Goal: Communication & Community: Connect with others

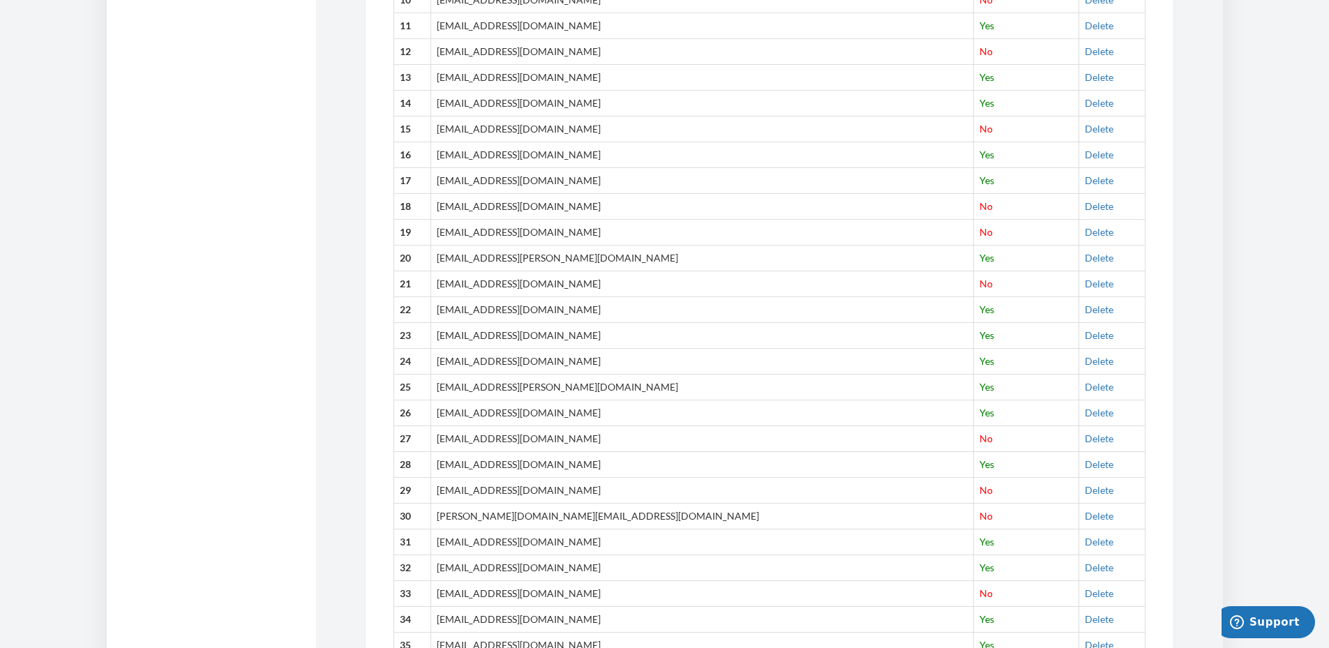
scroll to position [774, 0]
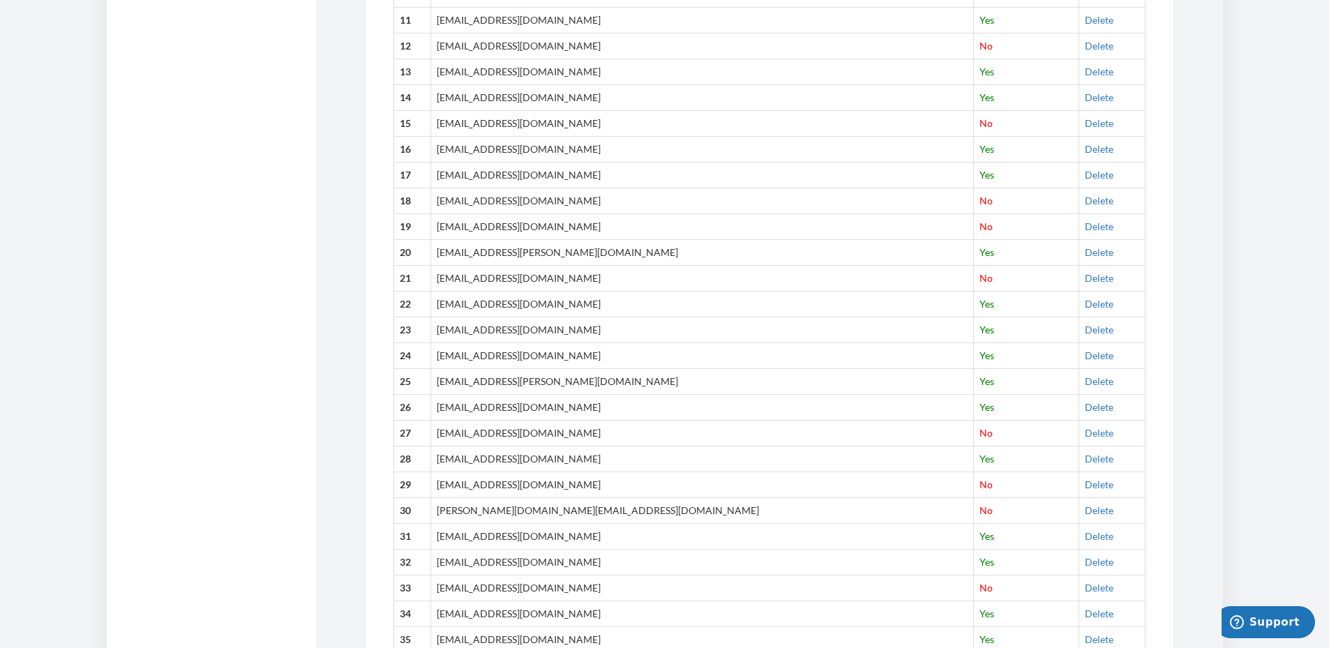
drag, startPoint x: 1339, startPoint y: 182, endPoint x: 1339, endPoint y: 481, distance: 298.6
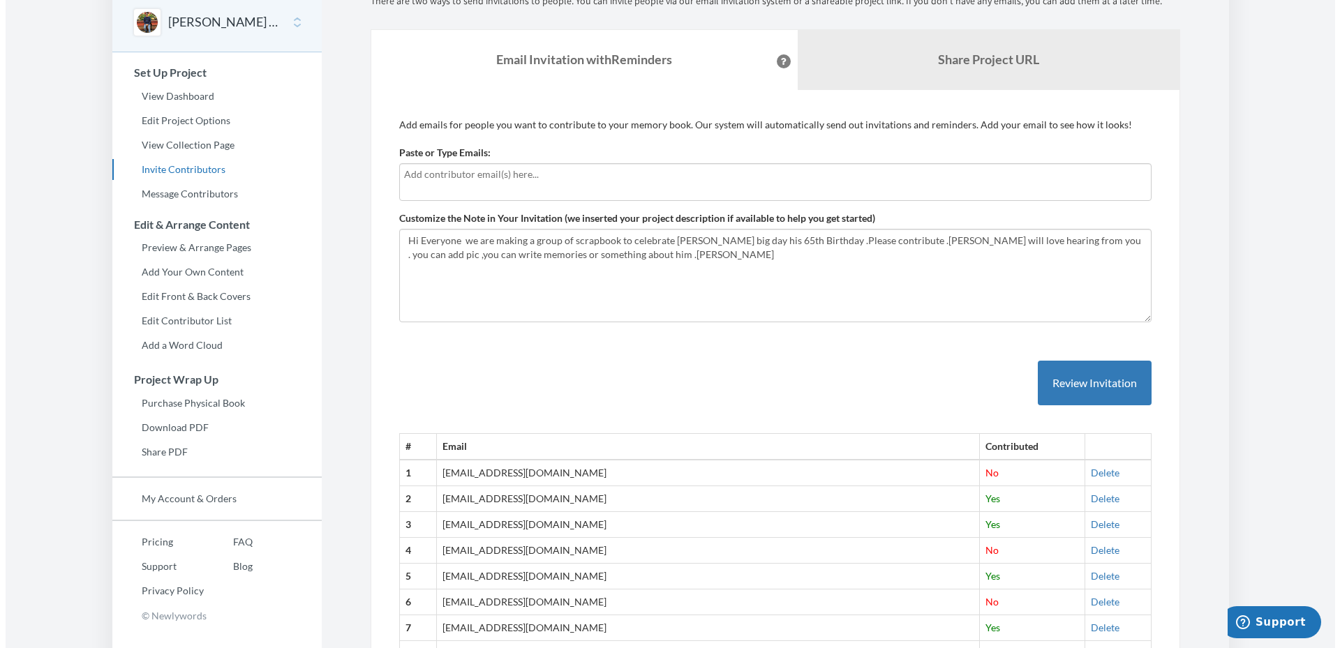
scroll to position [70, 0]
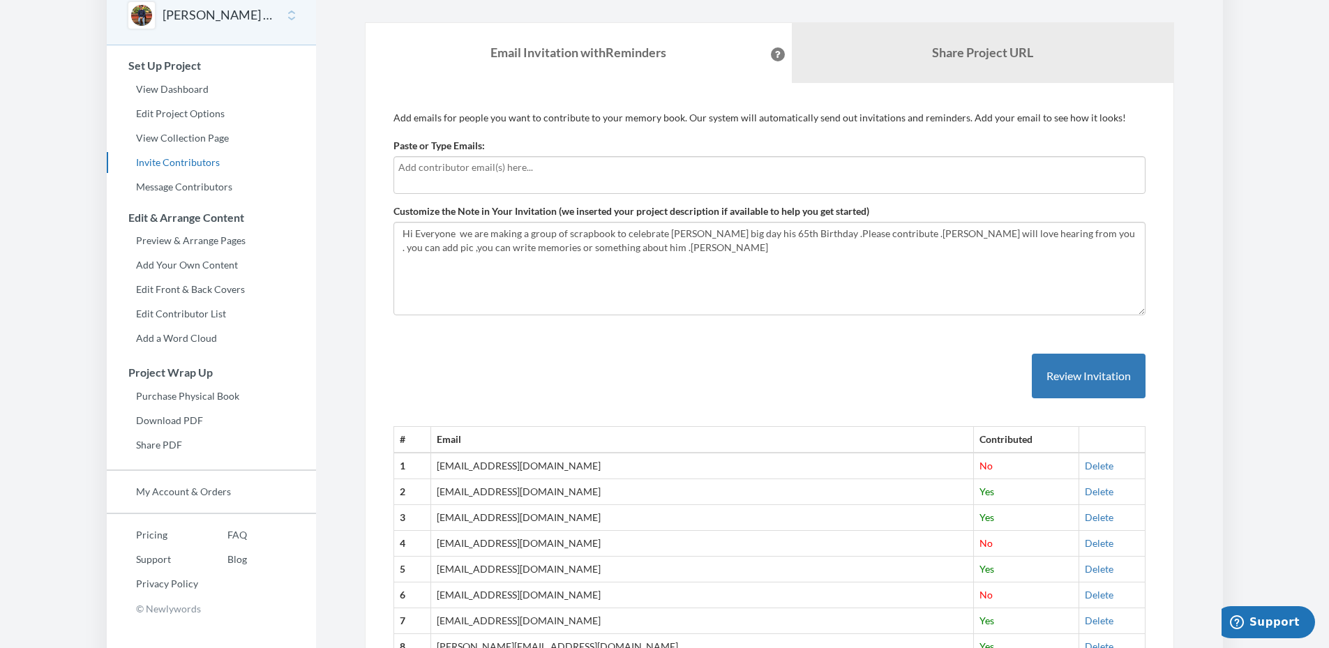
click at [435, 170] on input "text" at bounding box center [769, 167] width 742 height 15
type input "[EMAIL_ADDRESS][DOMAIN_NAME]"
click at [1062, 386] on button "Review Invitation" at bounding box center [1089, 376] width 114 height 45
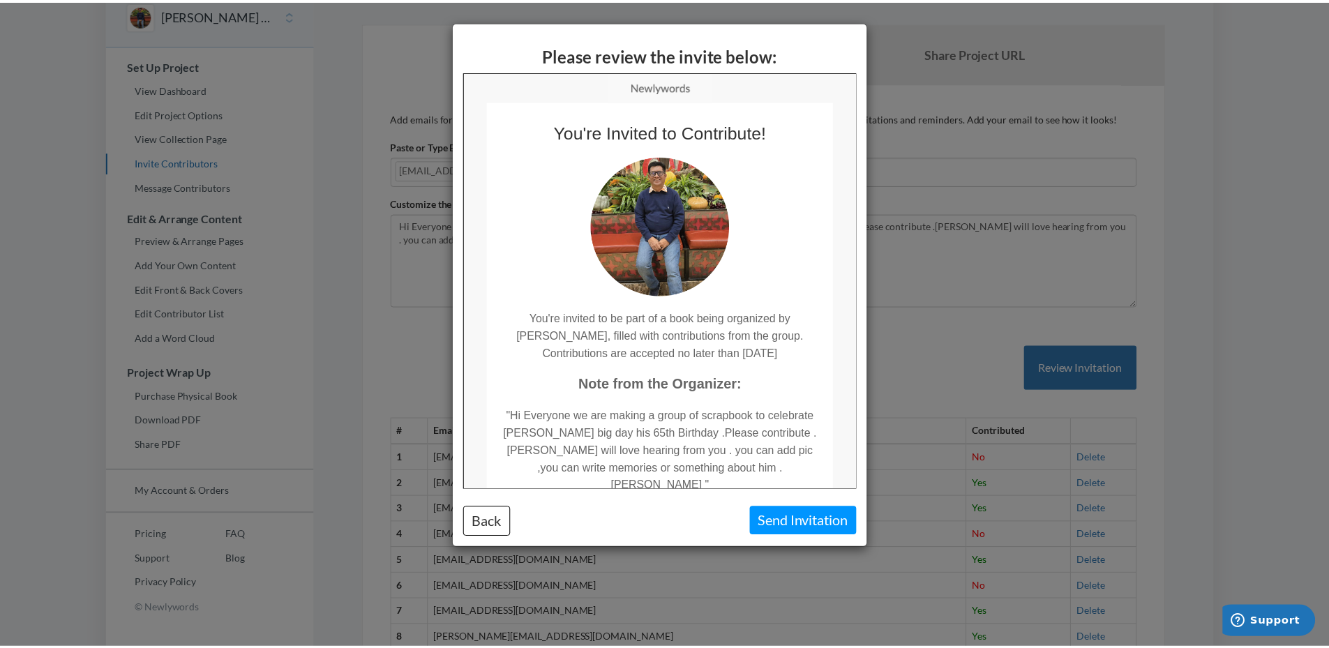
scroll to position [0, 0]
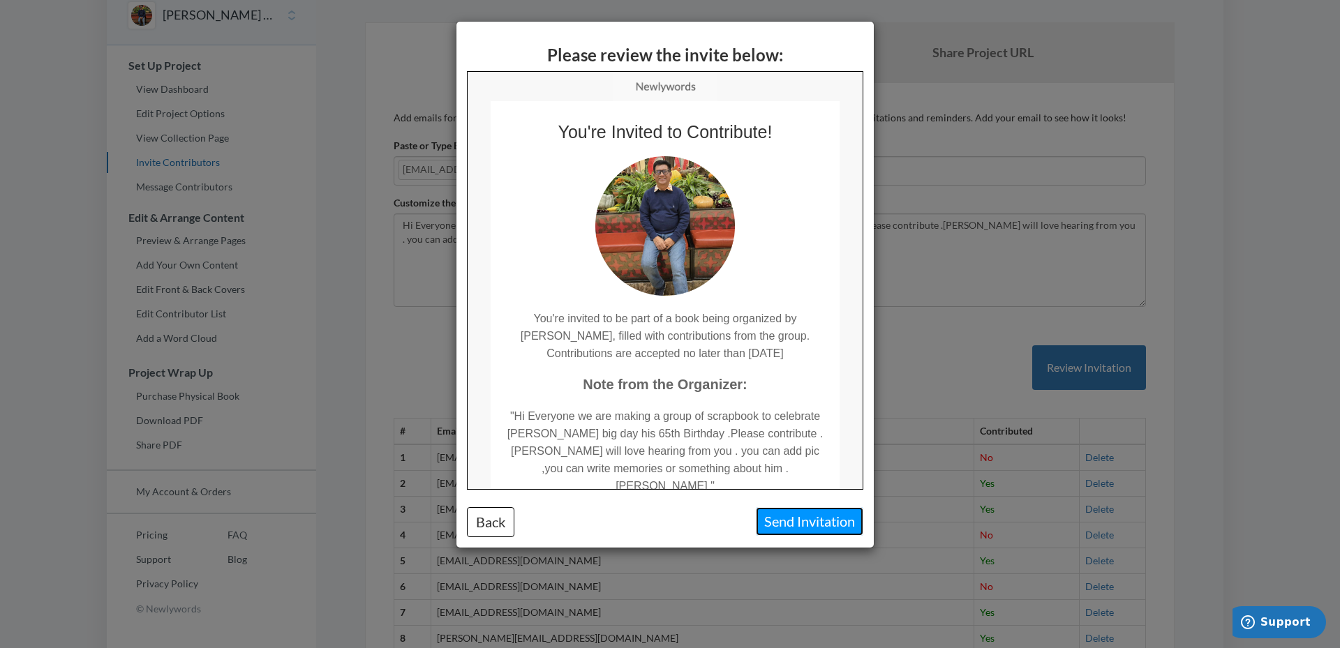
click at [815, 523] on button "Send Invitation" at bounding box center [809, 521] width 107 height 29
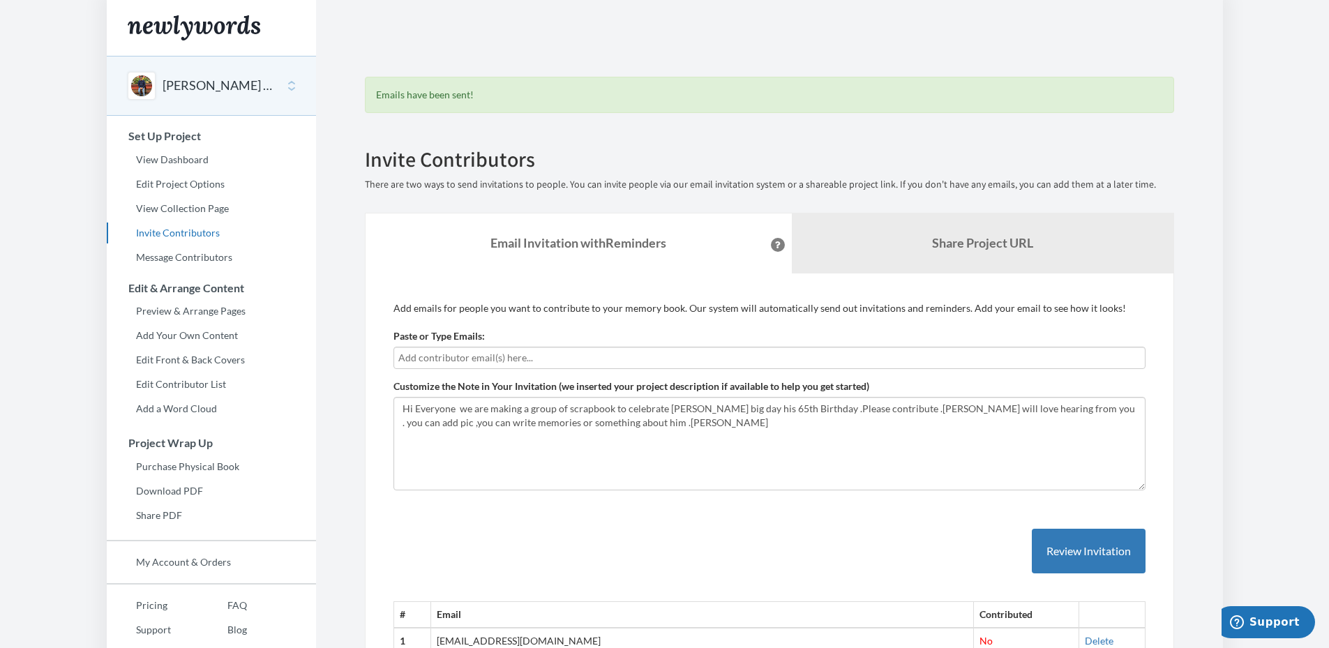
click at [449, 354] on input "text" at bounding box center [769, 357] width 742 height 15
type input "[EMAIL_ADDRESS][DOMAIN_NAME]"
click at [1107, 557] on button "Review Invitation" at bounding box center [1089, 551] width 114 height 45
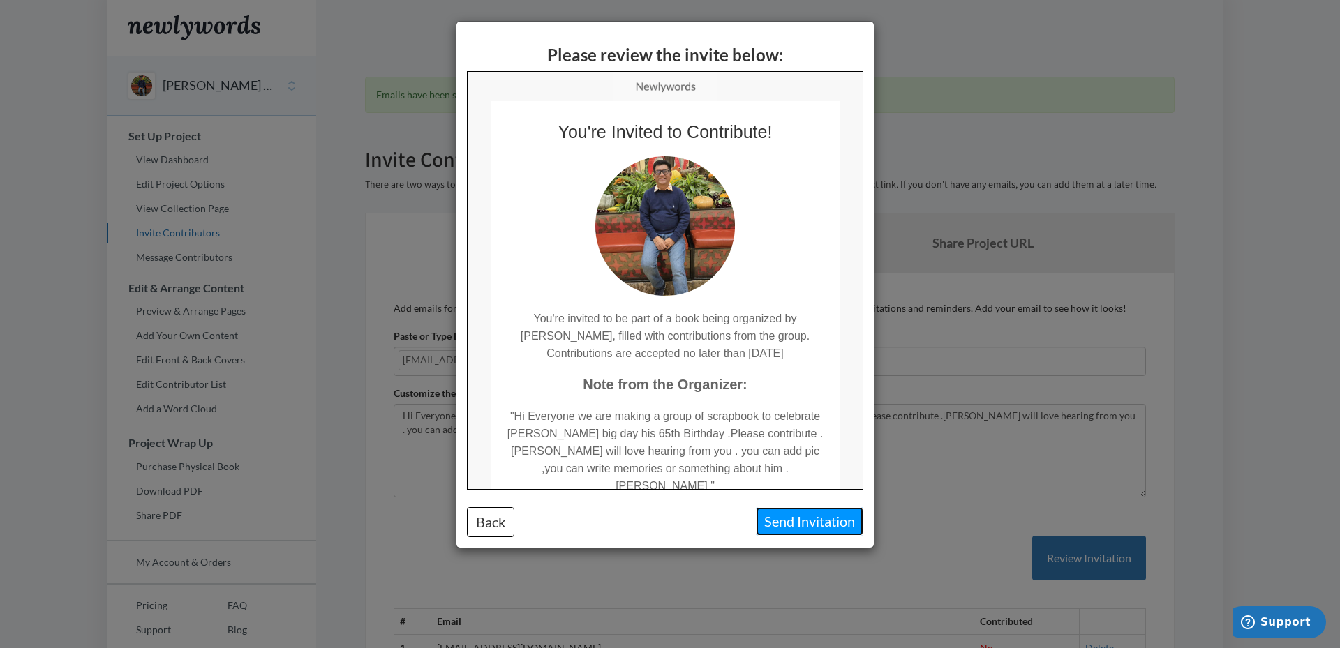
click at [809, 527] on button "Send Invitation" at bounding box center [809, 521] width 107 height 29
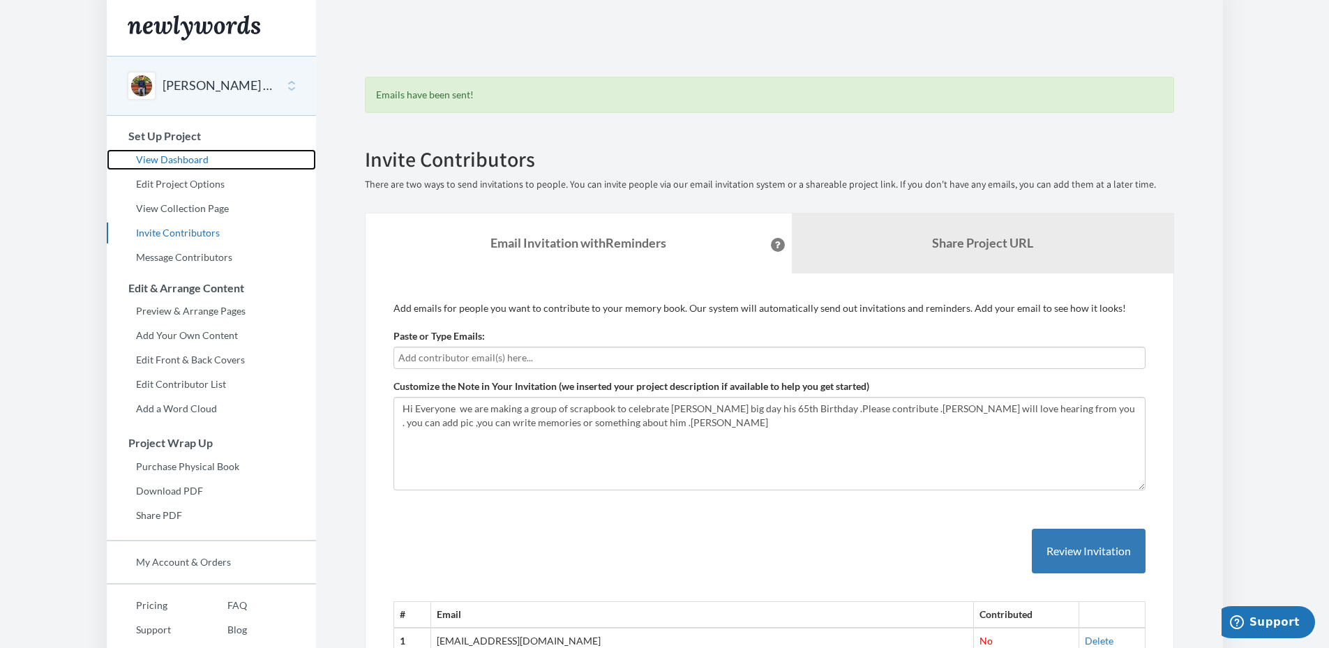
click at [160, 156] on link "View Dashboard" at bounding box center [211, 159] width 209 height 21
